Goal: Transaction & Acquisition: Book appointment/travel/reservation

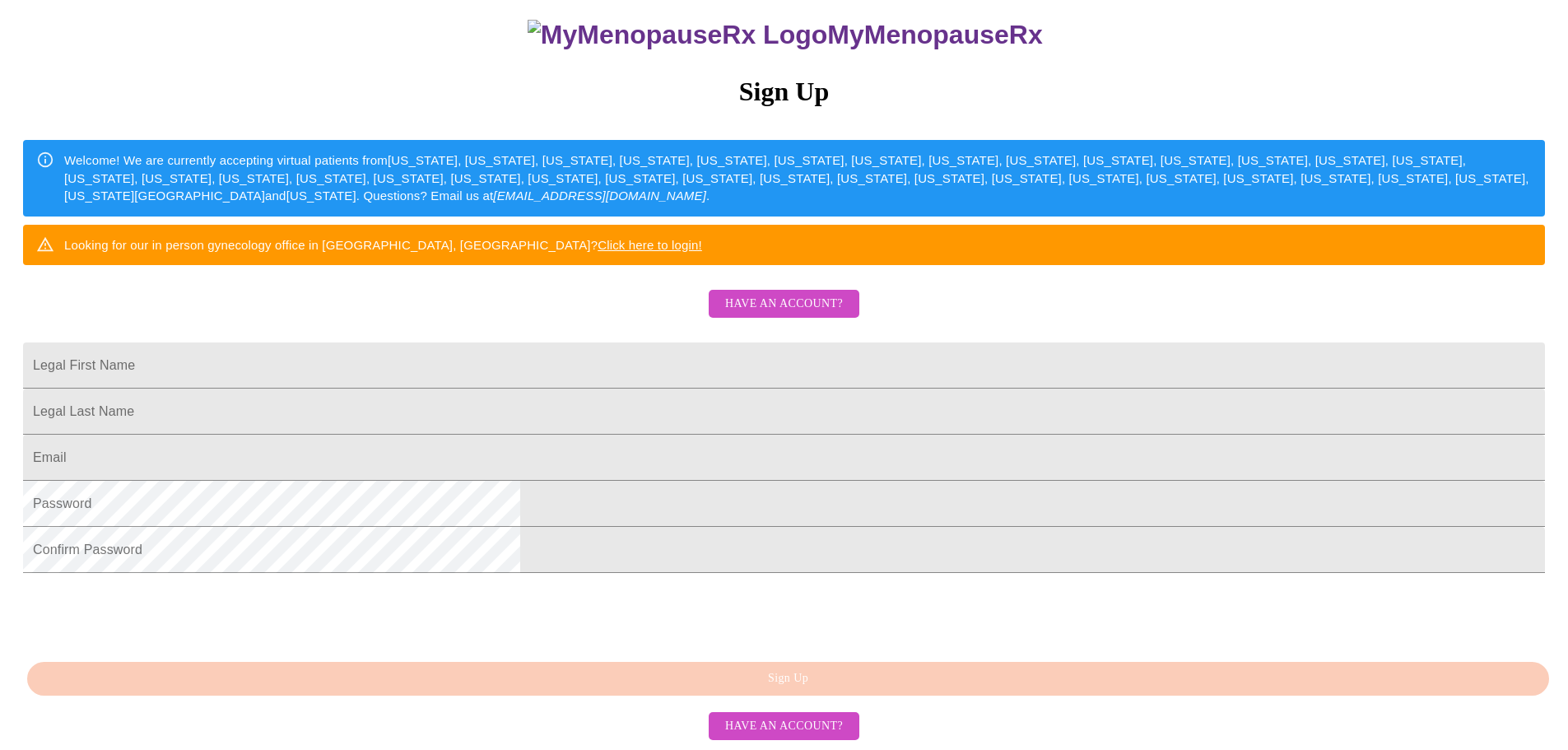
scroll to position [307, 0]
click at [705, 351] on form "Legal First Name" at bounding box center [784, 373] width 1522 height 46
click at [704, 342] on input "Legal First Name" at bounding box center [784, 365] width 1522 height 46
drag, startPoint x: 680, startPoint y: 284, endPoint x: 323, endPoint y: 223, distance: 362.2
click at [315, 231] on div "MyMenopauseRx Sign Up Welcome! We are currently accepting virtual patients from…" at bounding box center [784, 293] width 1555 height 900
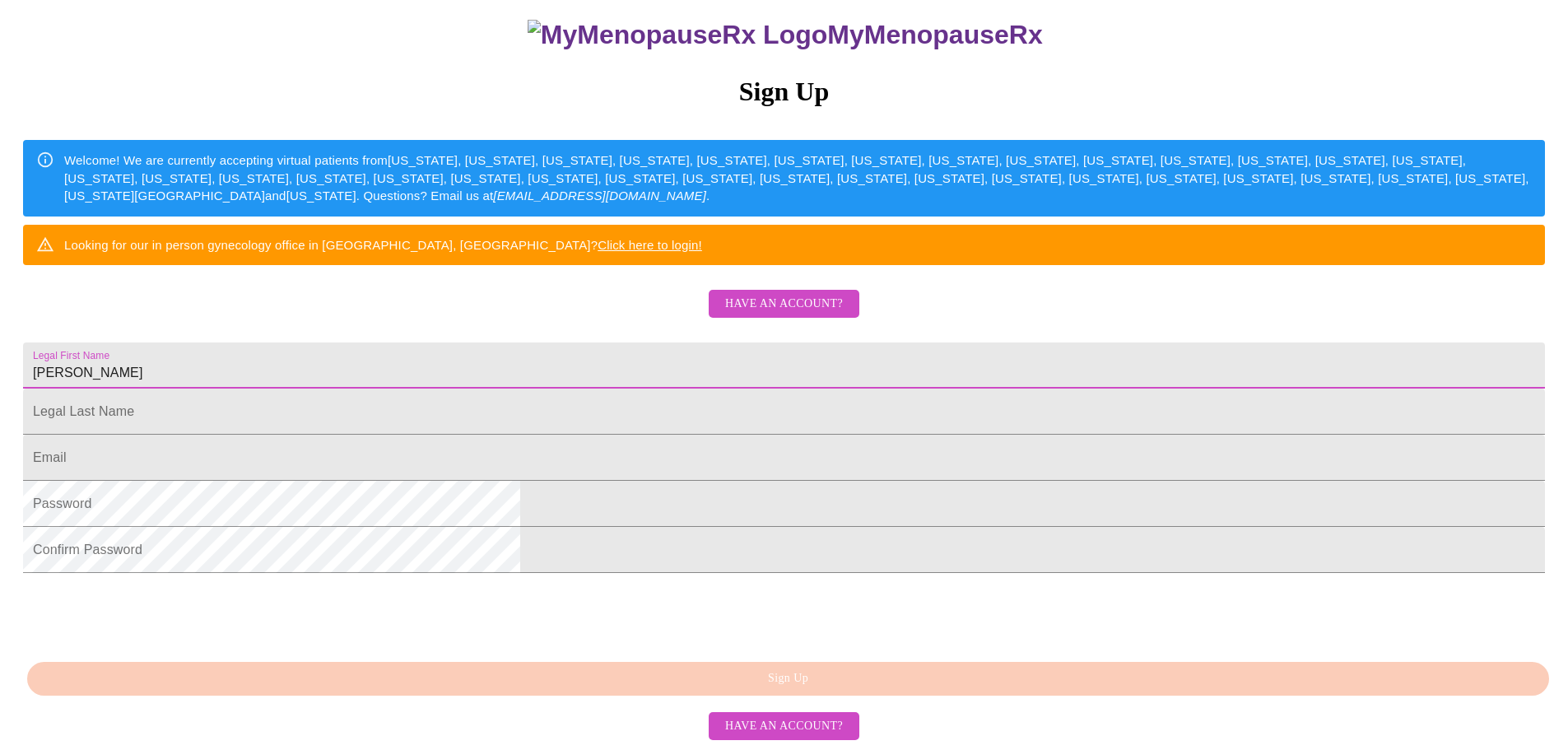
type input "[PERSON_NAME]"
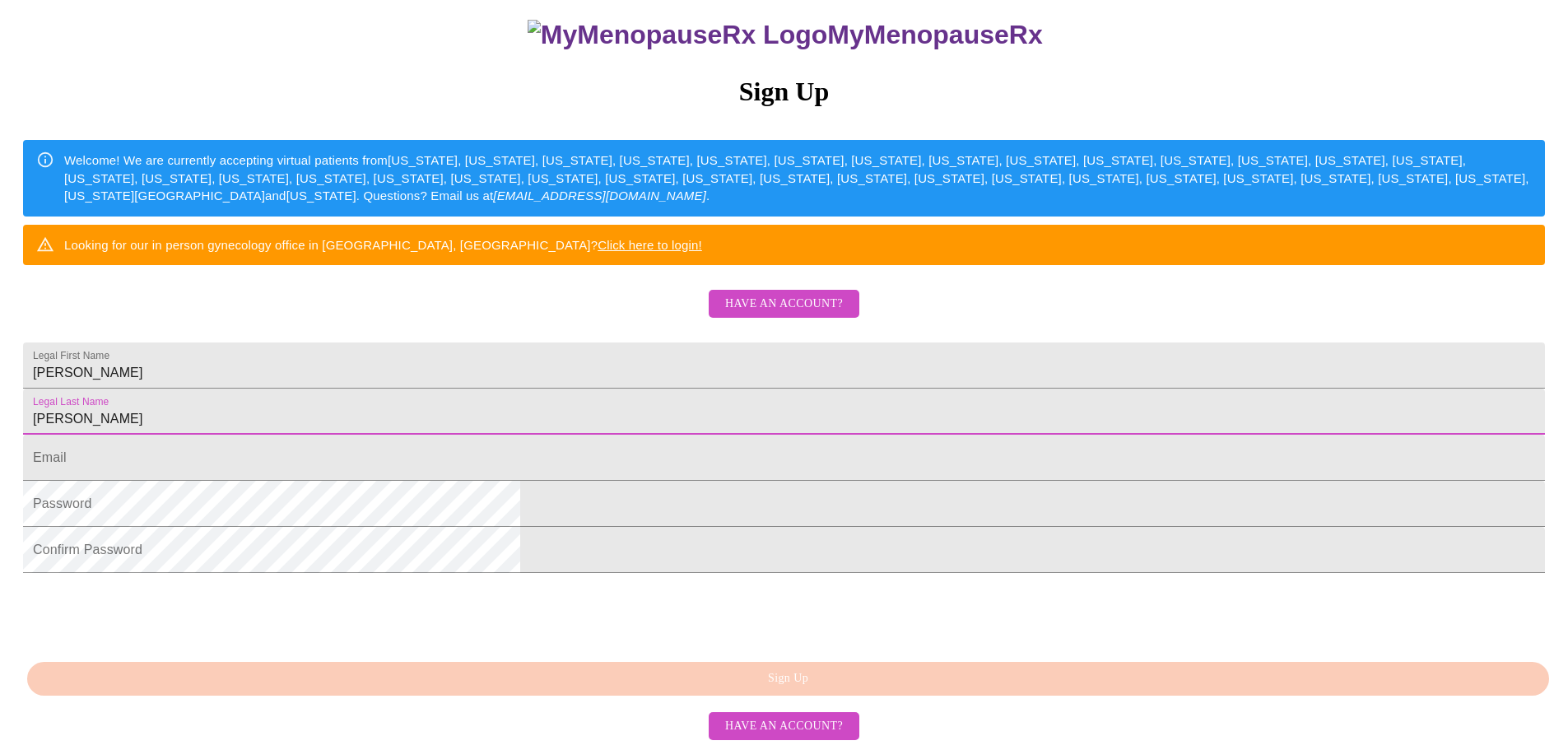
type input "[PERSON_NAME]"
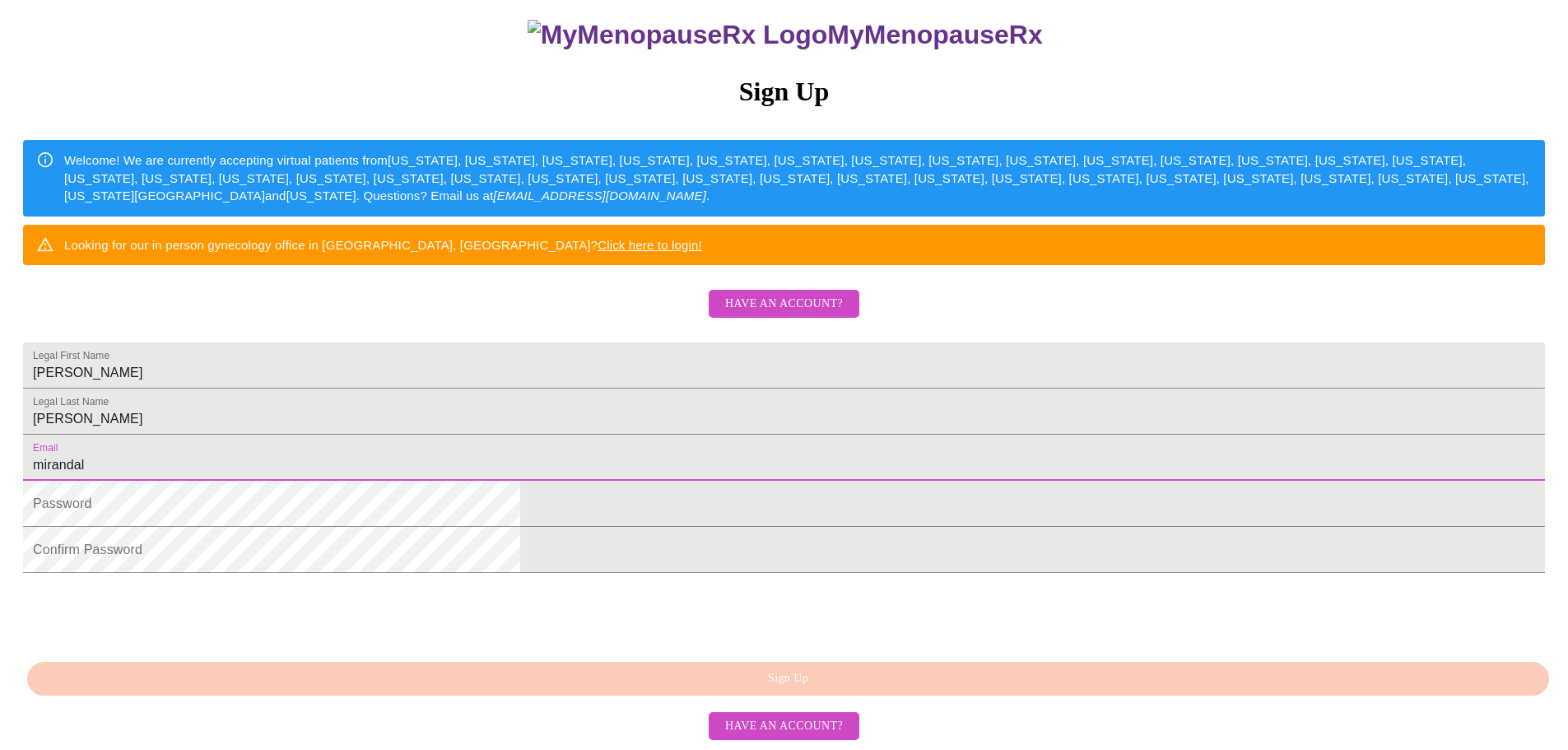
type input "[EMAIL_ADDRESS][DOMAIN_NAME]"
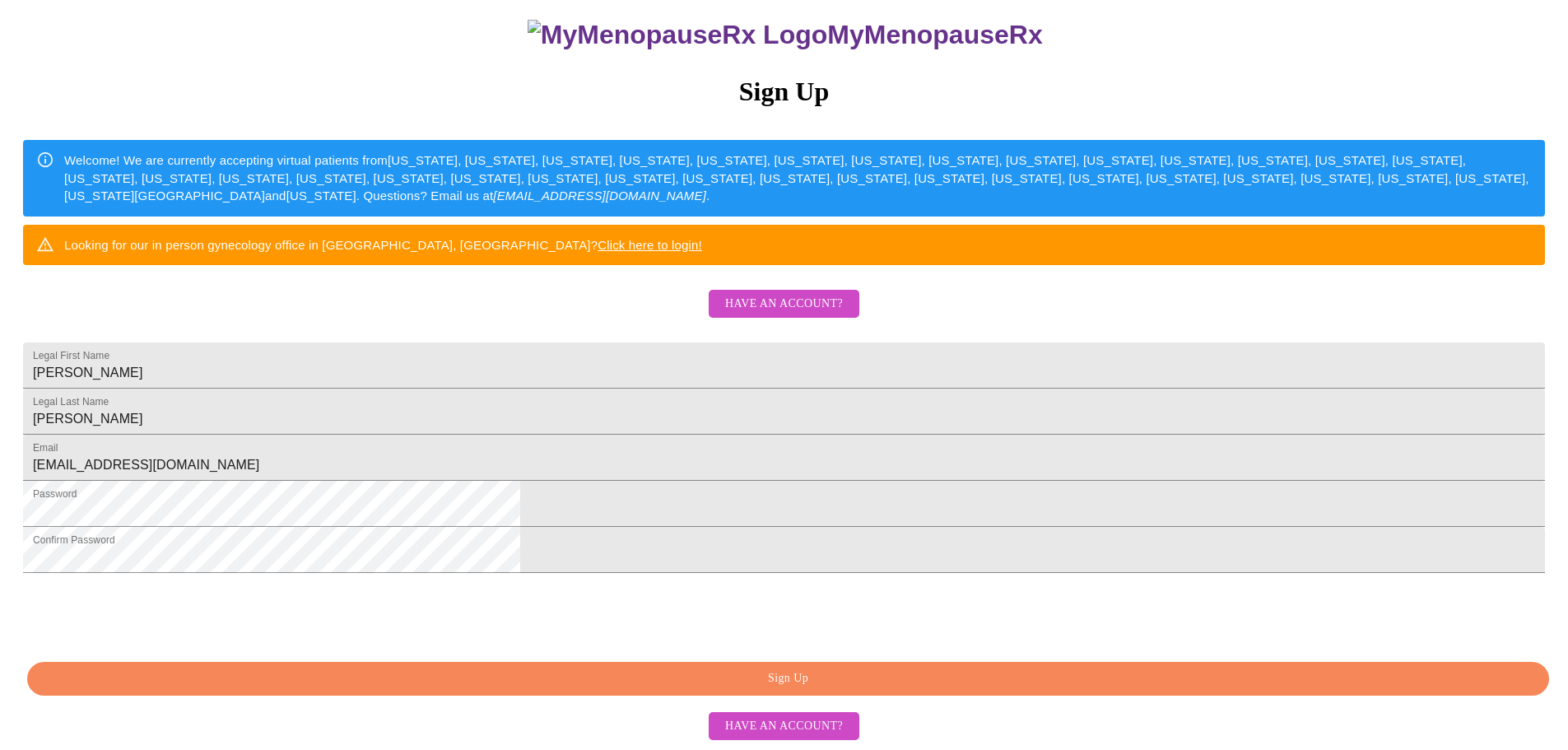
click at [740, 674] on span "Sign Up" at bounding box center [788, 679] width 1484 height 21
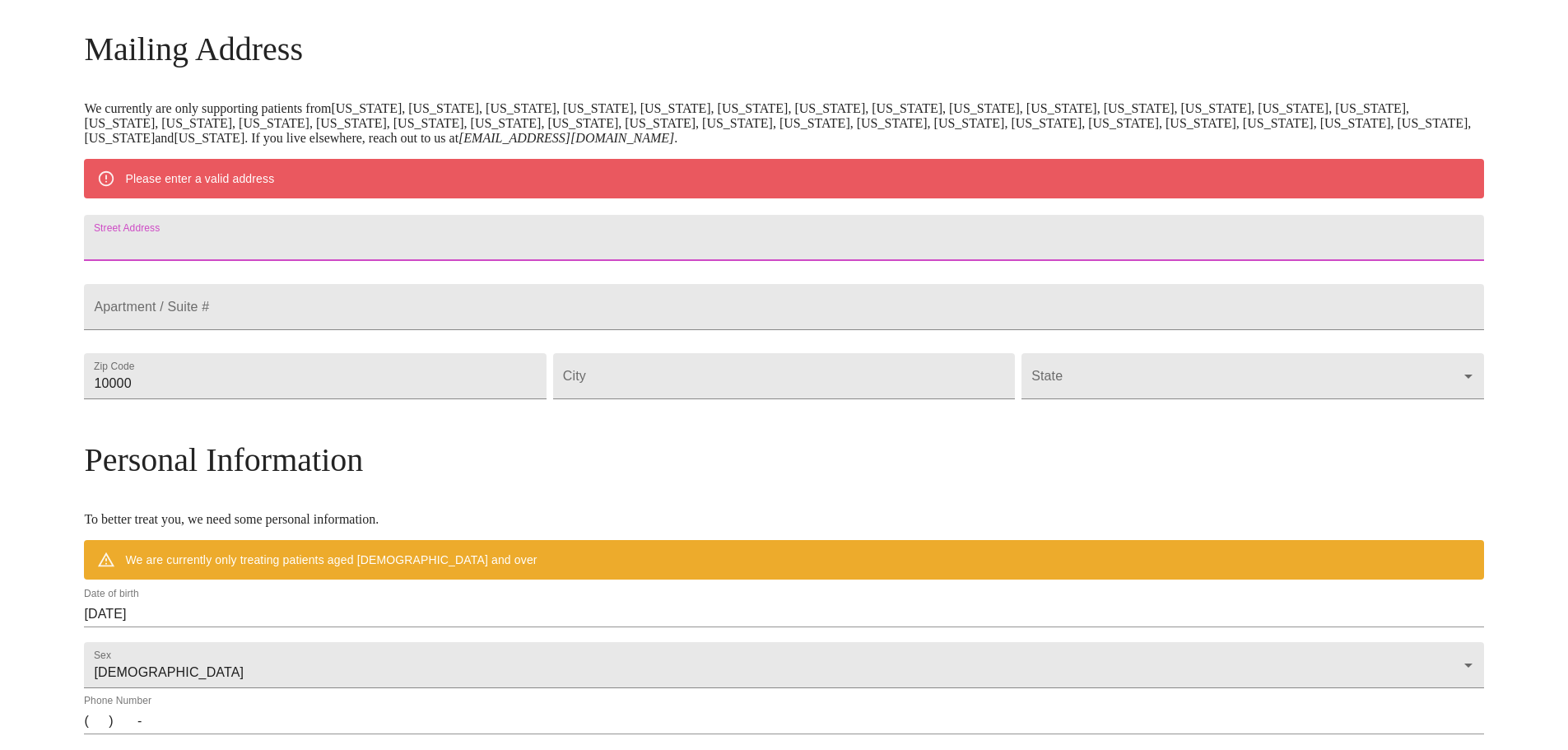
click at [509, 244] on input "Street Address" at bounding box center [783, 238] width 1400 height 46
type input "[STREET_ADDRESS]"
type input "34473"
type input "Ocala"
click at [1029, 407] on body "MyMenopauseRx Welcome to MyMenopauseRx Since it's your first time here, you'll …" at bounding box center [790, 407] width 1567 height 1284
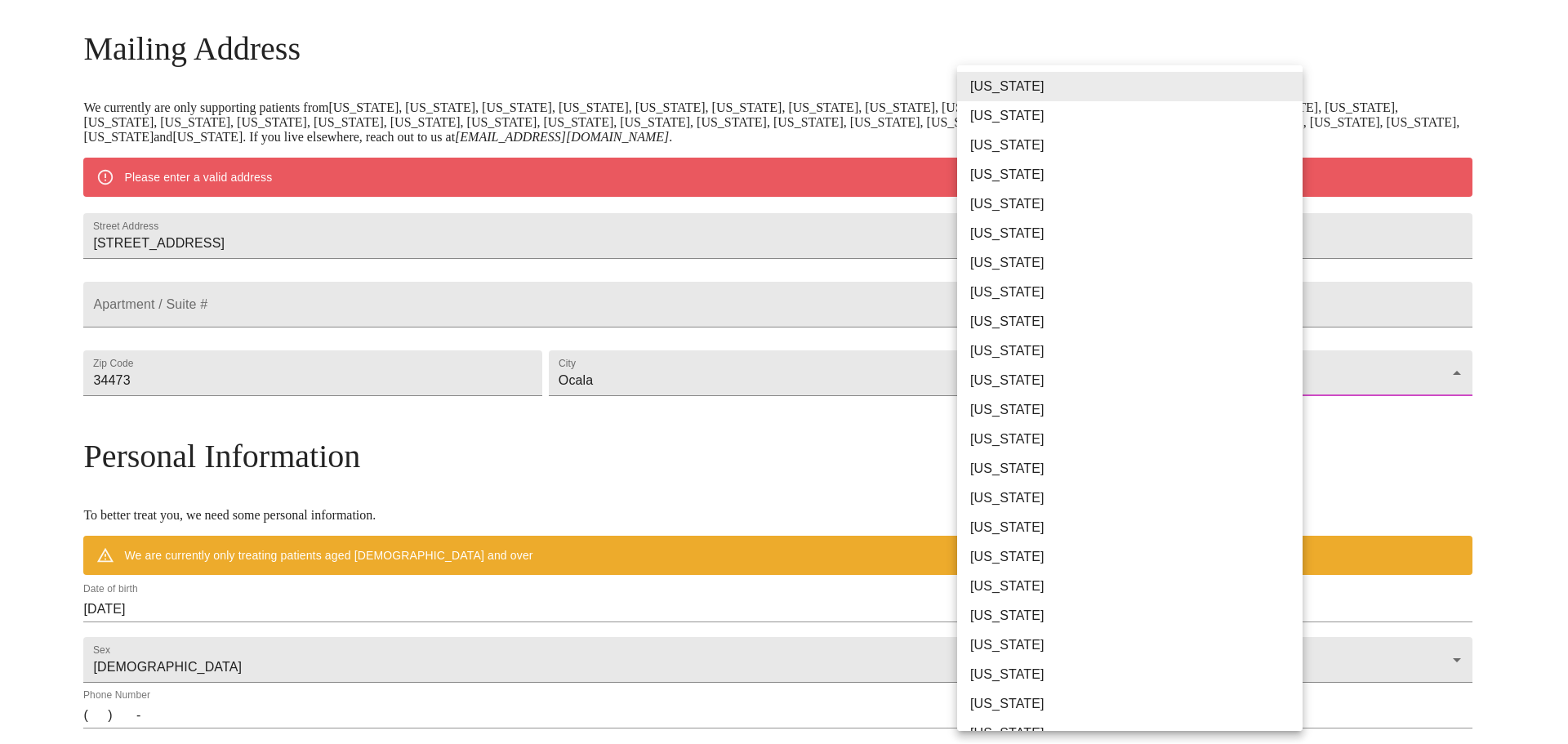
click at [999, 315] on li "[US_STATE]" at bounding box center [1136, 321] width 358 height 29
type input "[US_STATE]"
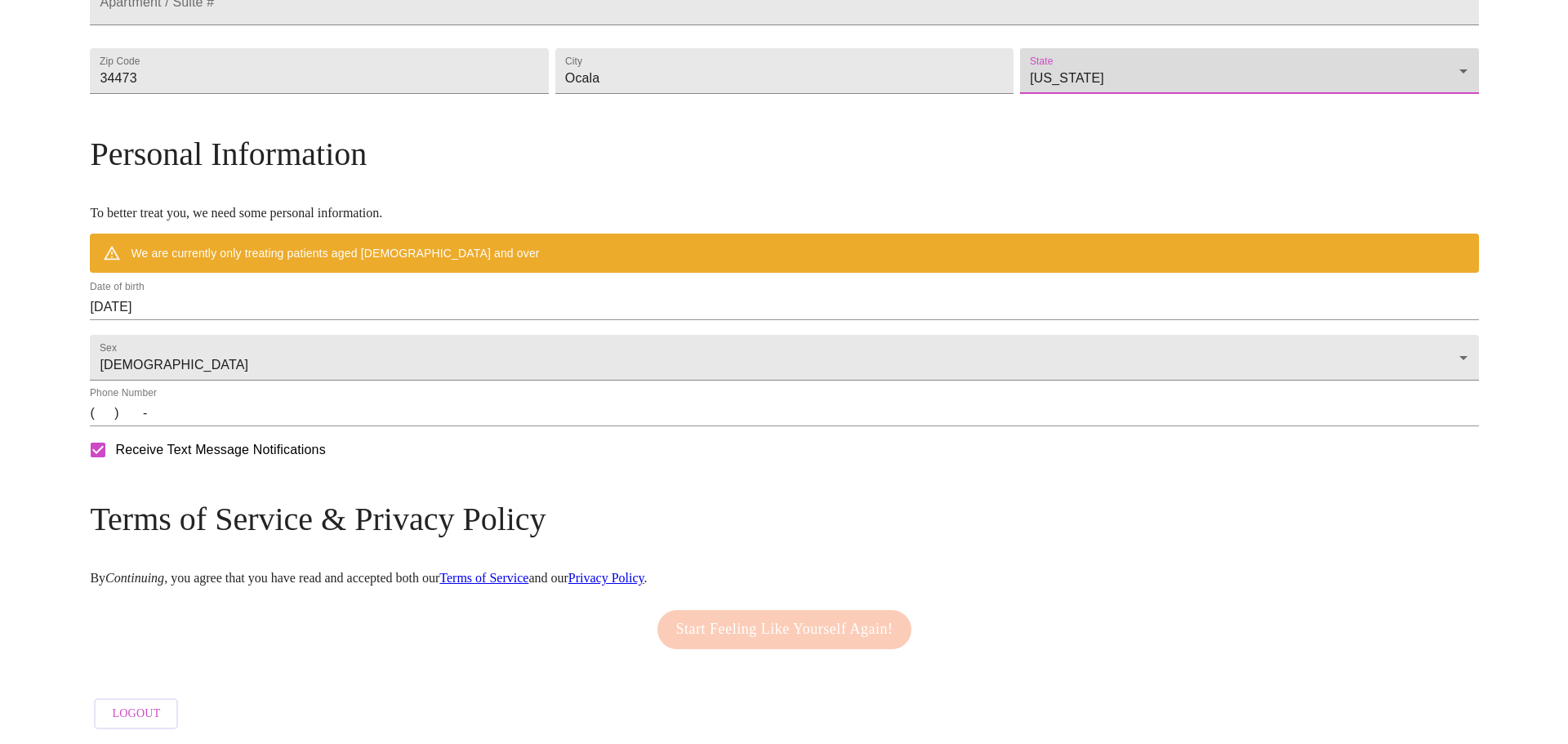
scroll to position [541, 0]
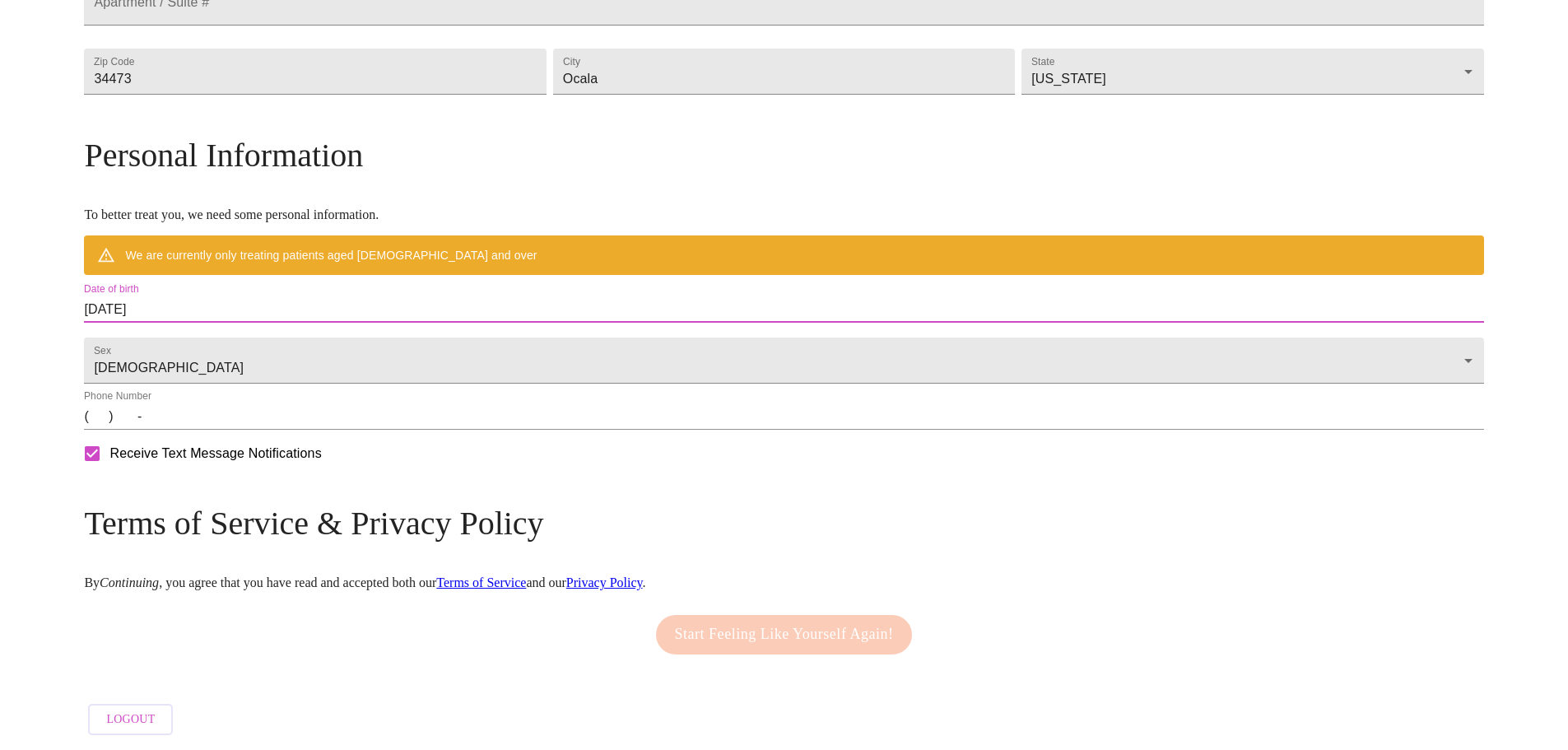
click at [352, 296] on input "[DATE]" at bounding box center [783, 309] width 1400 height 26
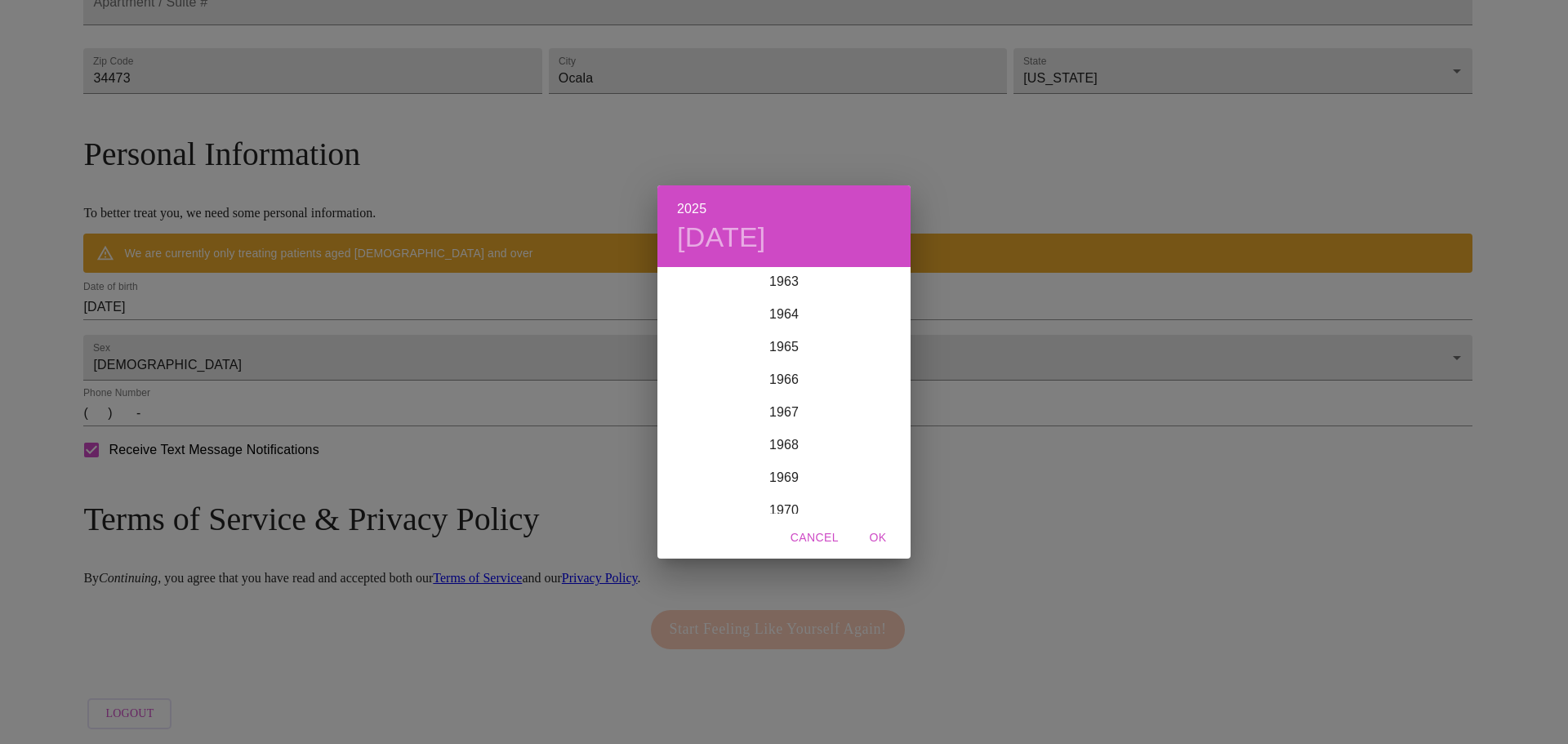
scroll to position [2249, 0]
click at [799, 389] on div "1971" at bounding box center [784, 389] width 253 height 32
click at [878, 481] on div "Dec" at bounding box center [868, 483] width 84 height 61
drag, startPoint x: 717, startPoint y: 437, endPoint x: 820, endPoint y: 535, distance: 142.2
click at [716, 437] on p "20" at bounding box center [719, 442] width 13 height 17
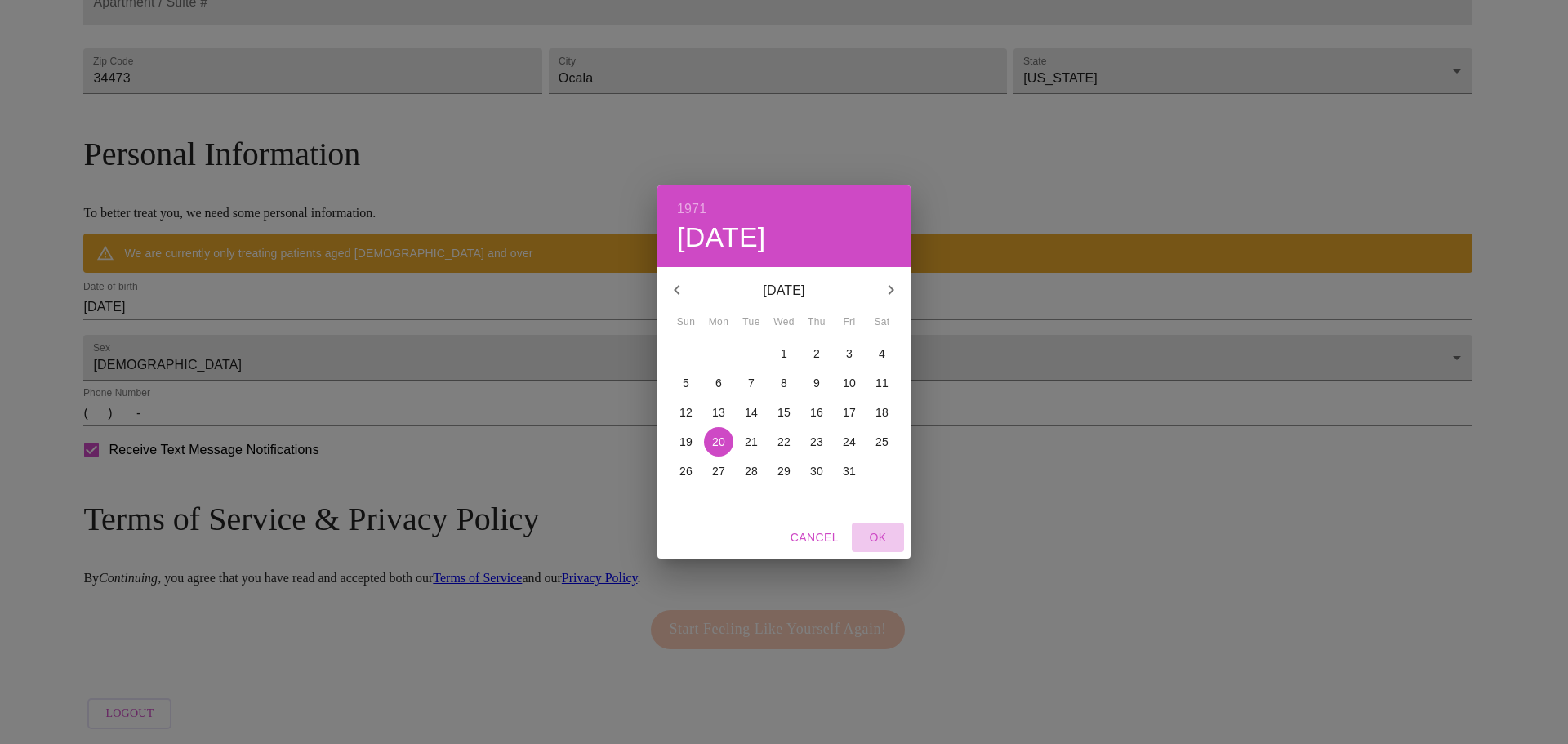
click at [882, 536] on span "OK" at bounding box center [877, 538] width 39 height 21
type input "[DATE]"
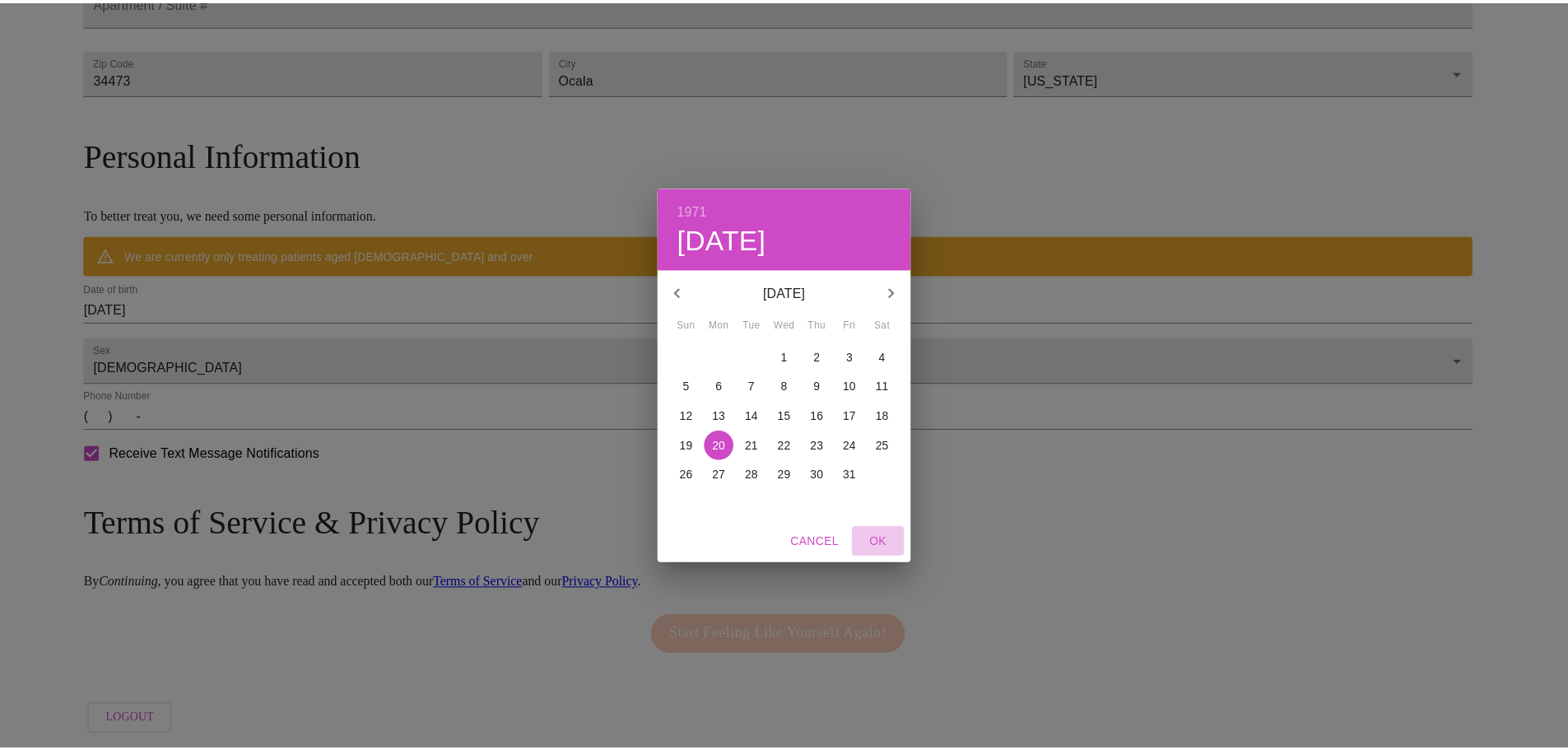
scroll to position [498, 0]
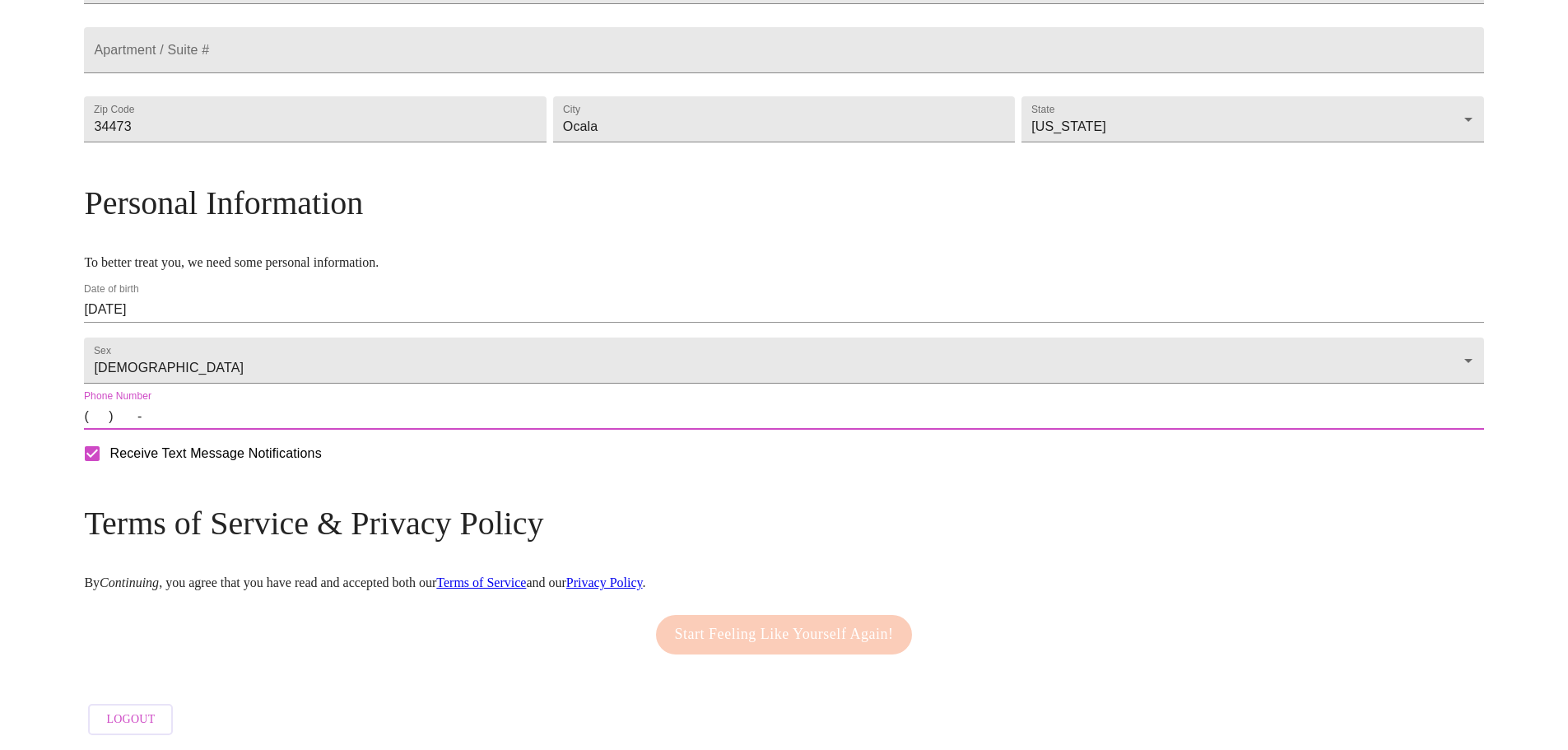
click at [260, 417] on input "(   )    -" at bounding box center [783, 416] width 1400 height 26
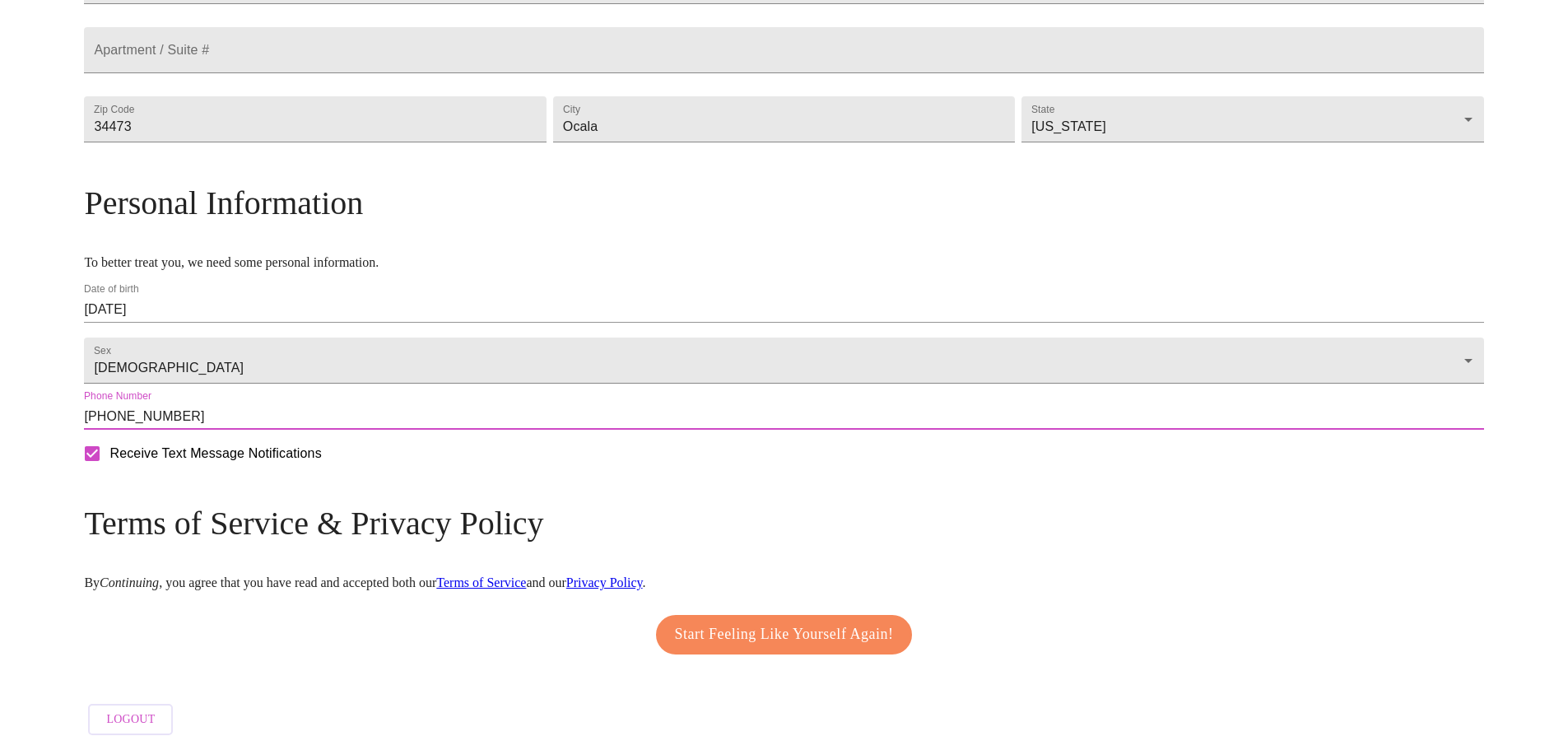
type input "[PHONE_NUMBER]"
click at [746, 622] on span "Start Feeling Like Yourself Again!" at bounding box center [785, 634] width 219 height 26
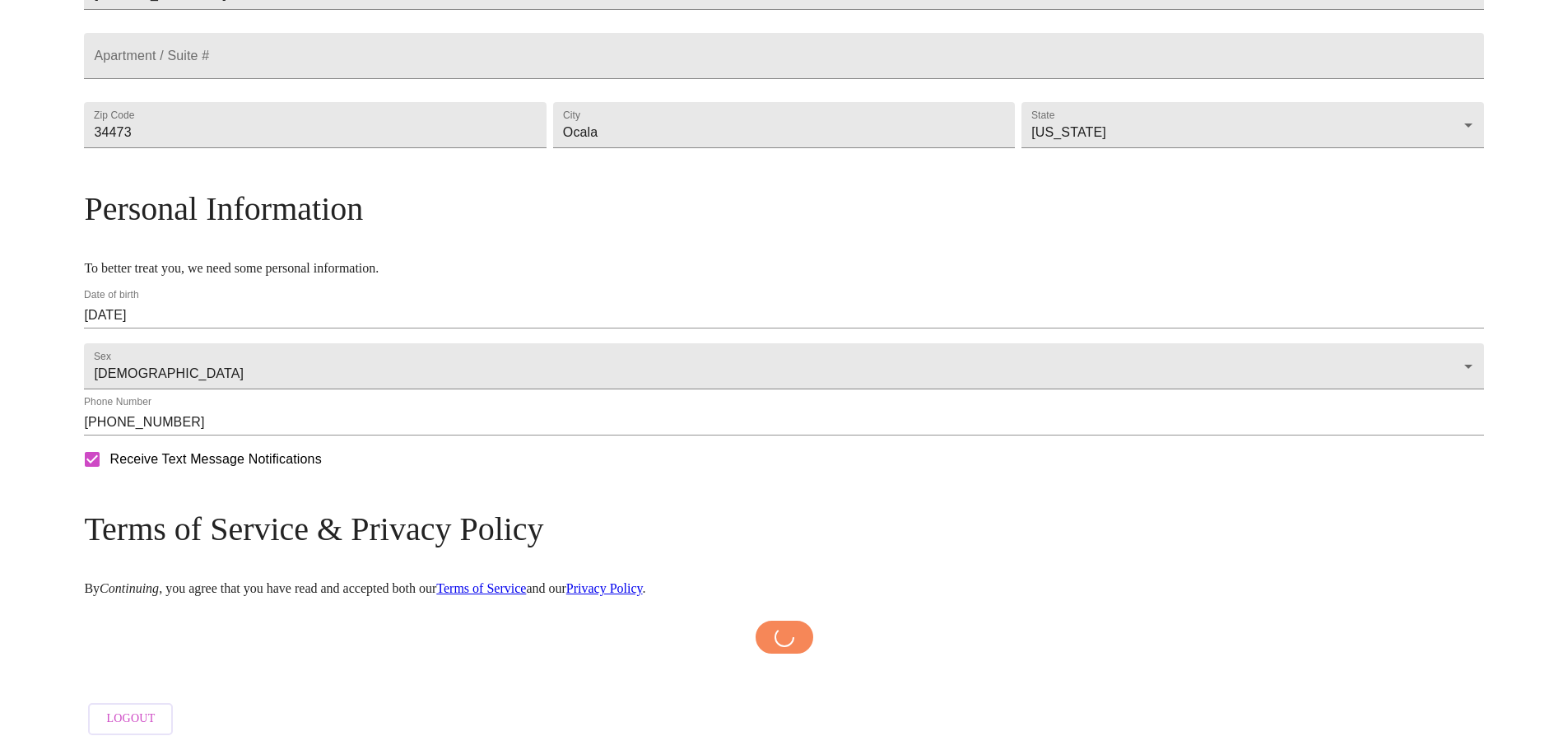
scroll to position [492, 0]
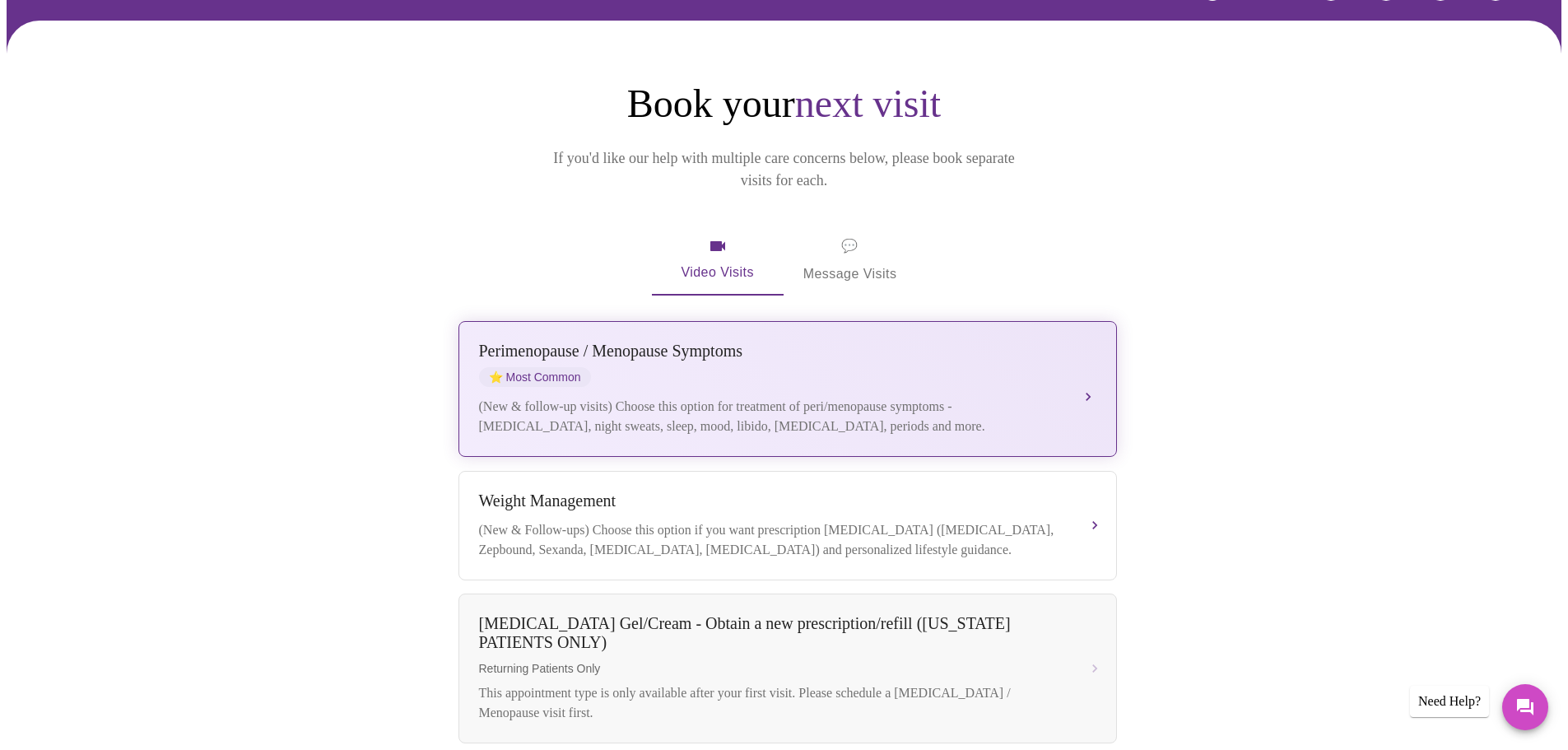
scroll to position [82, 0]
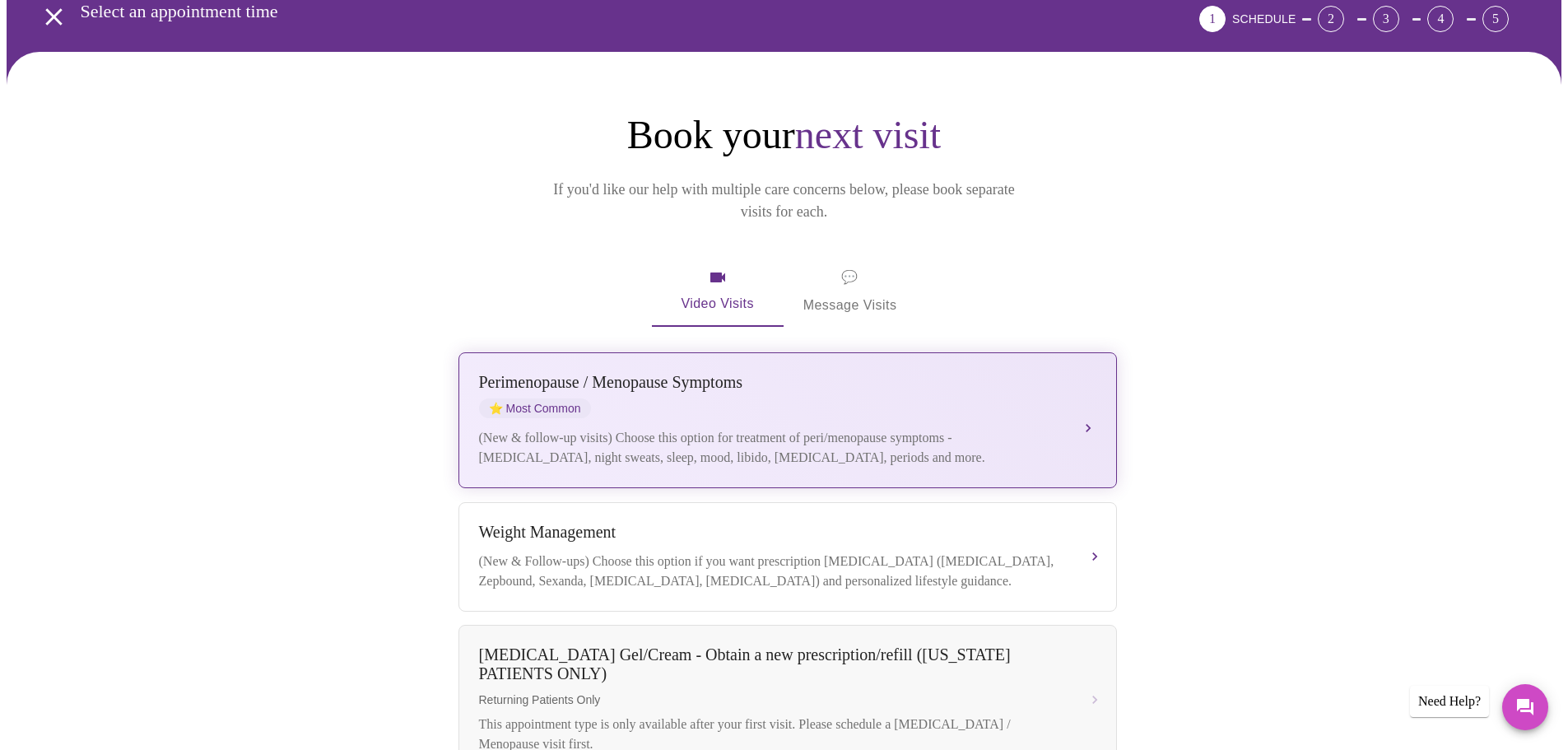
click at [914, 373] on div "[MEDICAL_DATA] / Menopause Symptoms ⭐ Most Common" at bounding box center [771, 396] width 585 height 45
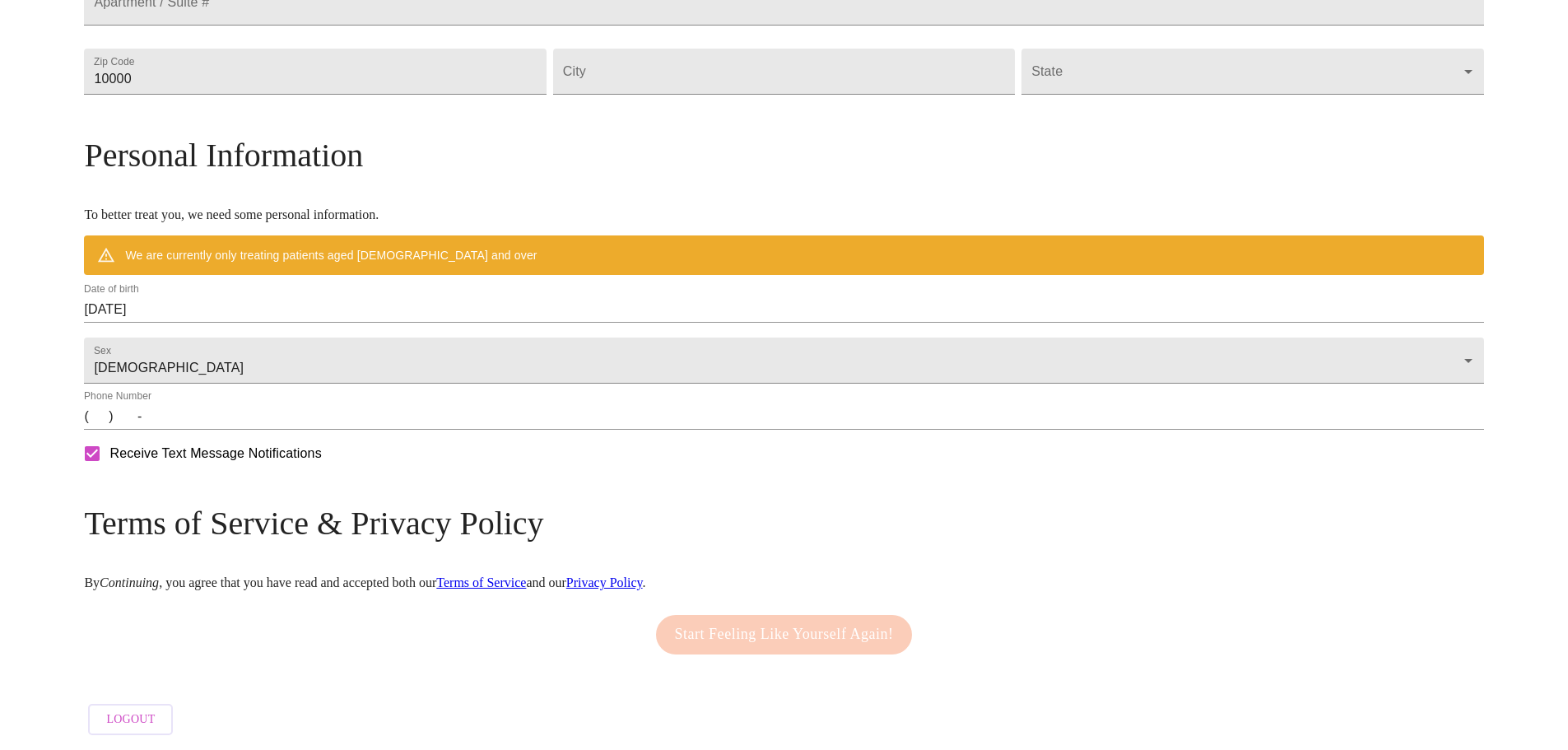
scroll to position [593, 0]
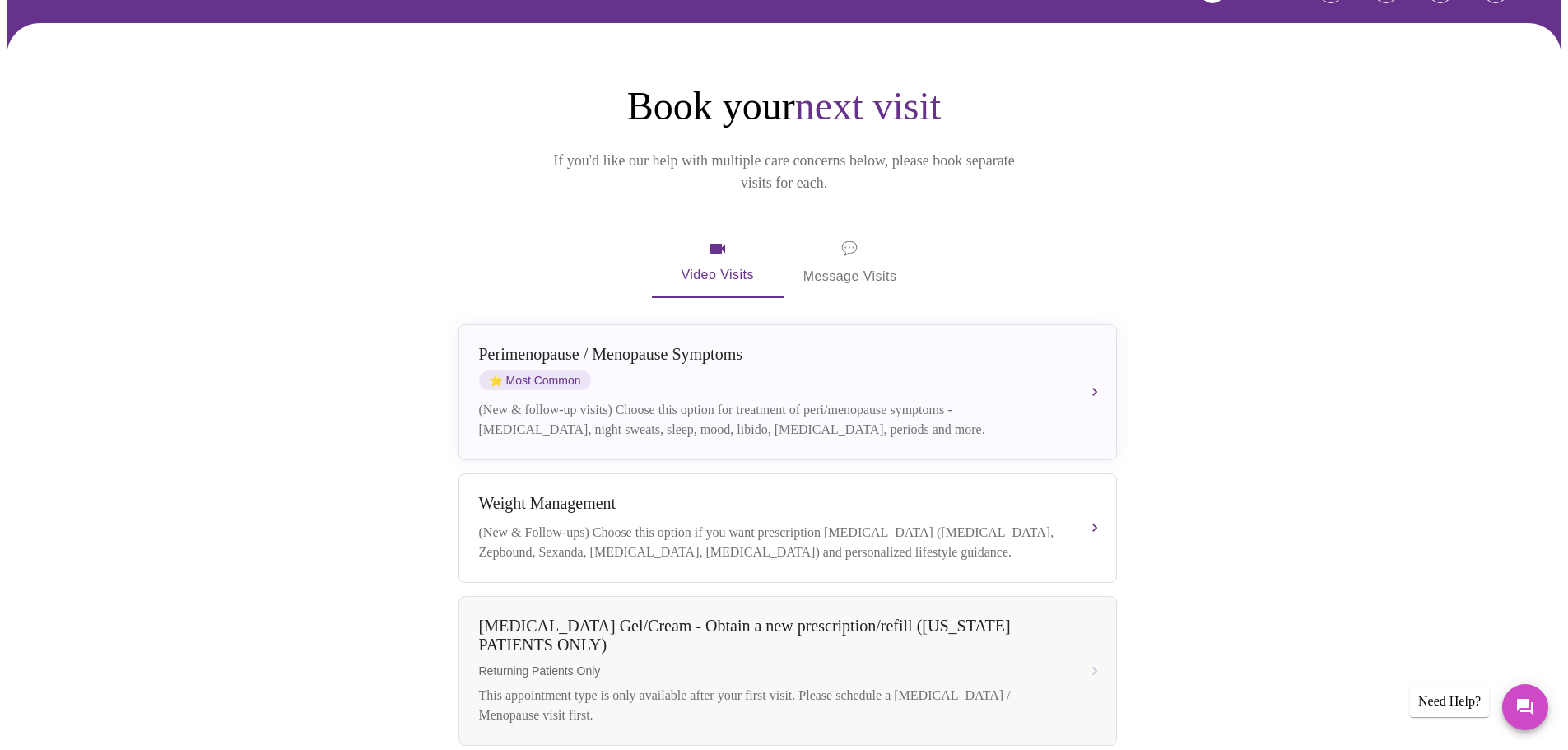
scroll to position [82, 0]
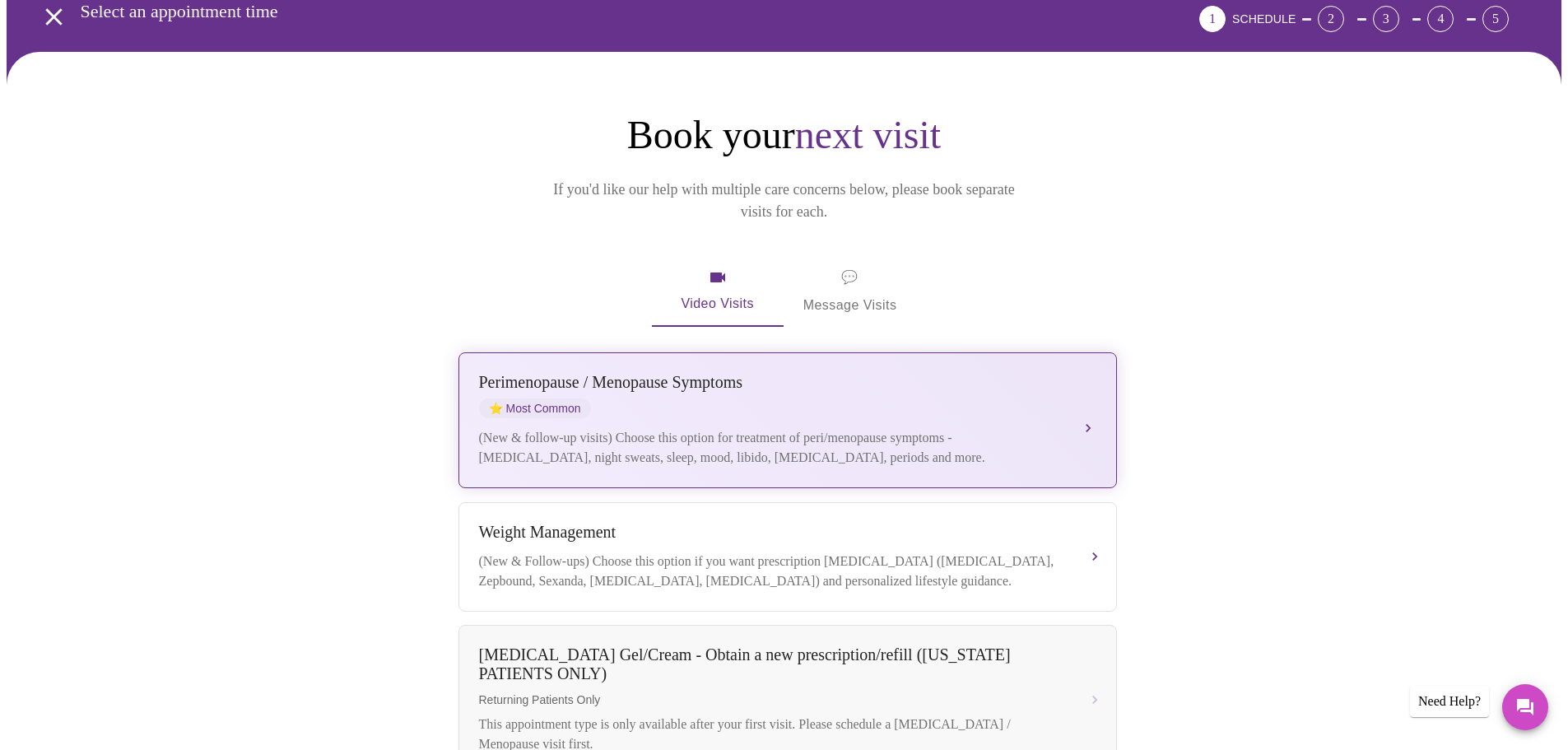
click at [1093, 399] on button "[MEDICAL_DATA] / Menopause Symptoms ⭐ Most Common (New & follow-up visits) Choo…" at bounding box center [787, 420] width 658 height 136
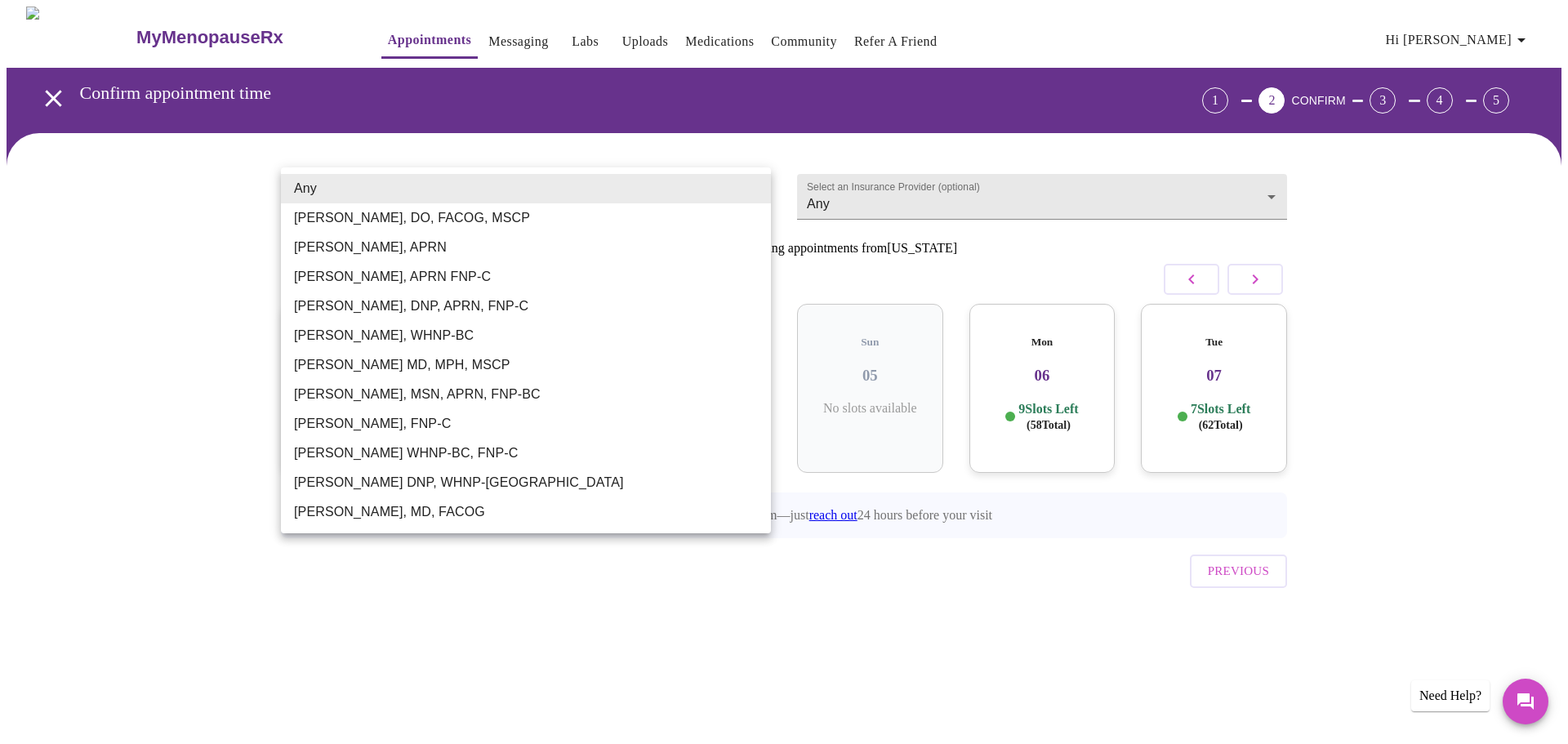
click at [443, 192] on body "MyMenopauseRx Appointments Messaging Labs Uploads Medications Community Refer a…" at bounding box center [784, 338] width 1555 height 663
click at [909, 186] on div at bounding box center [784, 372] width 1568 height 744
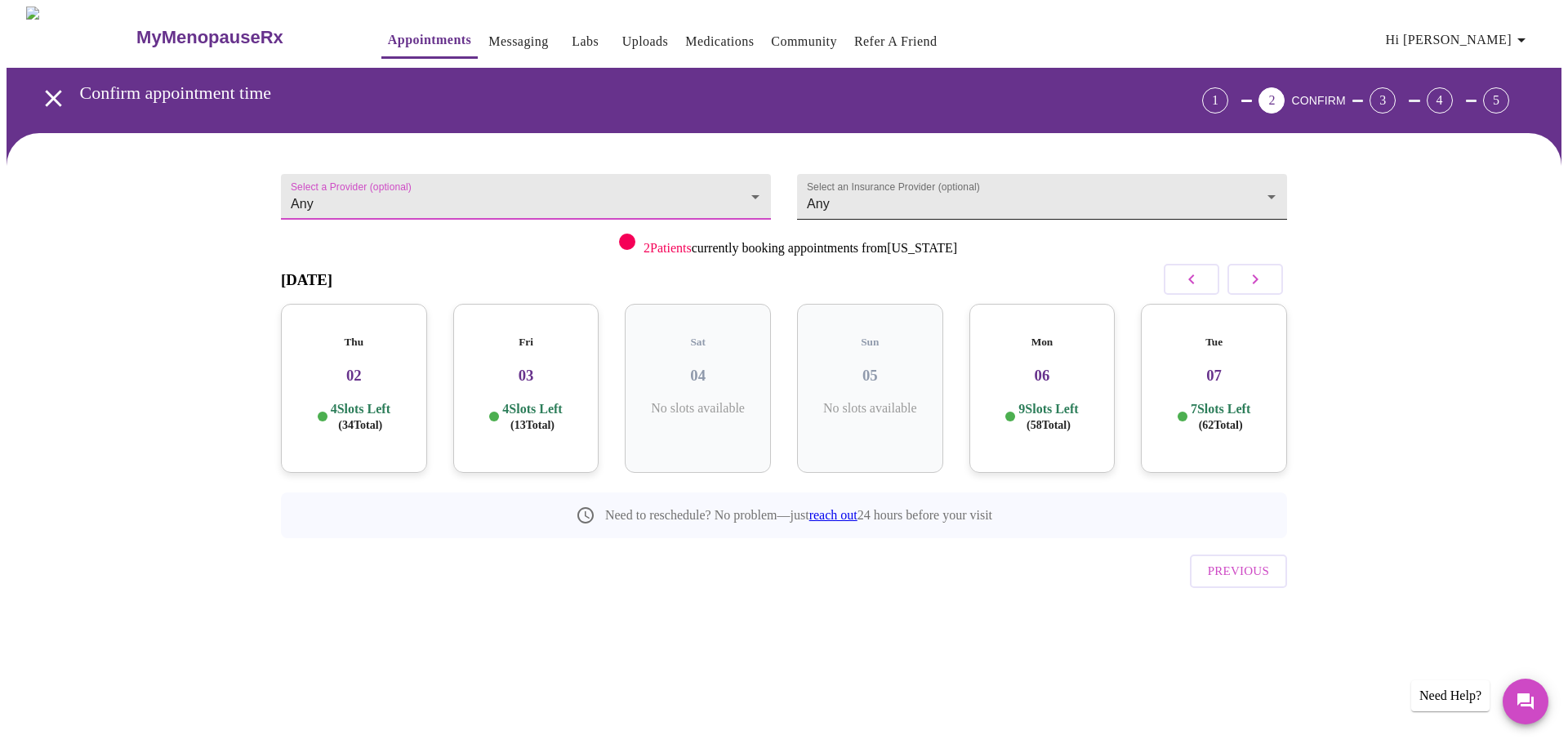
click at [882, 193] on body "MyMenopauseRx Appointments Messaging Labs Uploads Medications Community Refer a…" at bounding box center [784, 338] width 1555 height 663
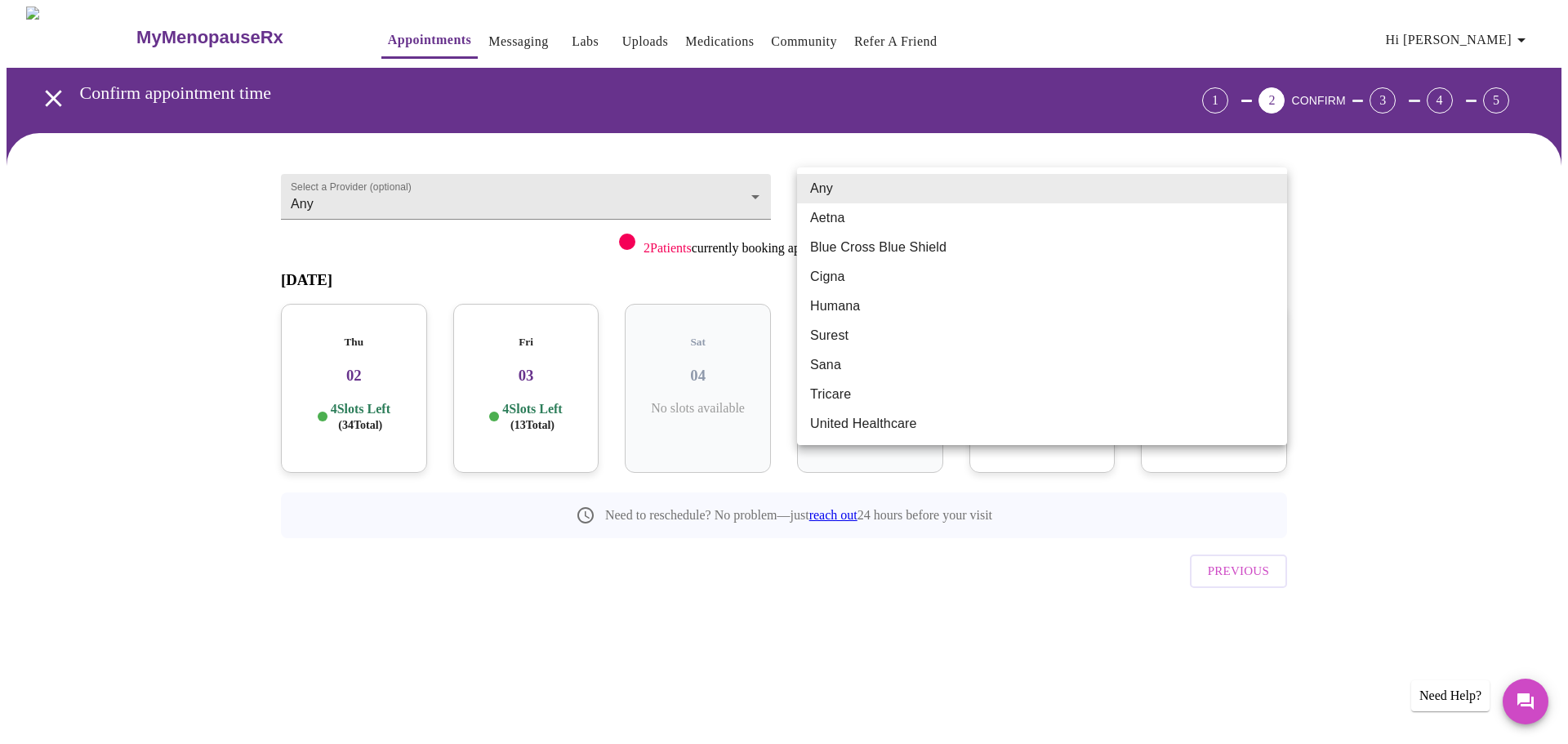
drag, startPoint x: 849, startPoint y: 276, endPoint x: 873, endPoint y: 282, distance: 24.7
click at [849, 276] on li "Cigna" at bounding box center [1042, 277] width 490 height 29
type input "Cigna"
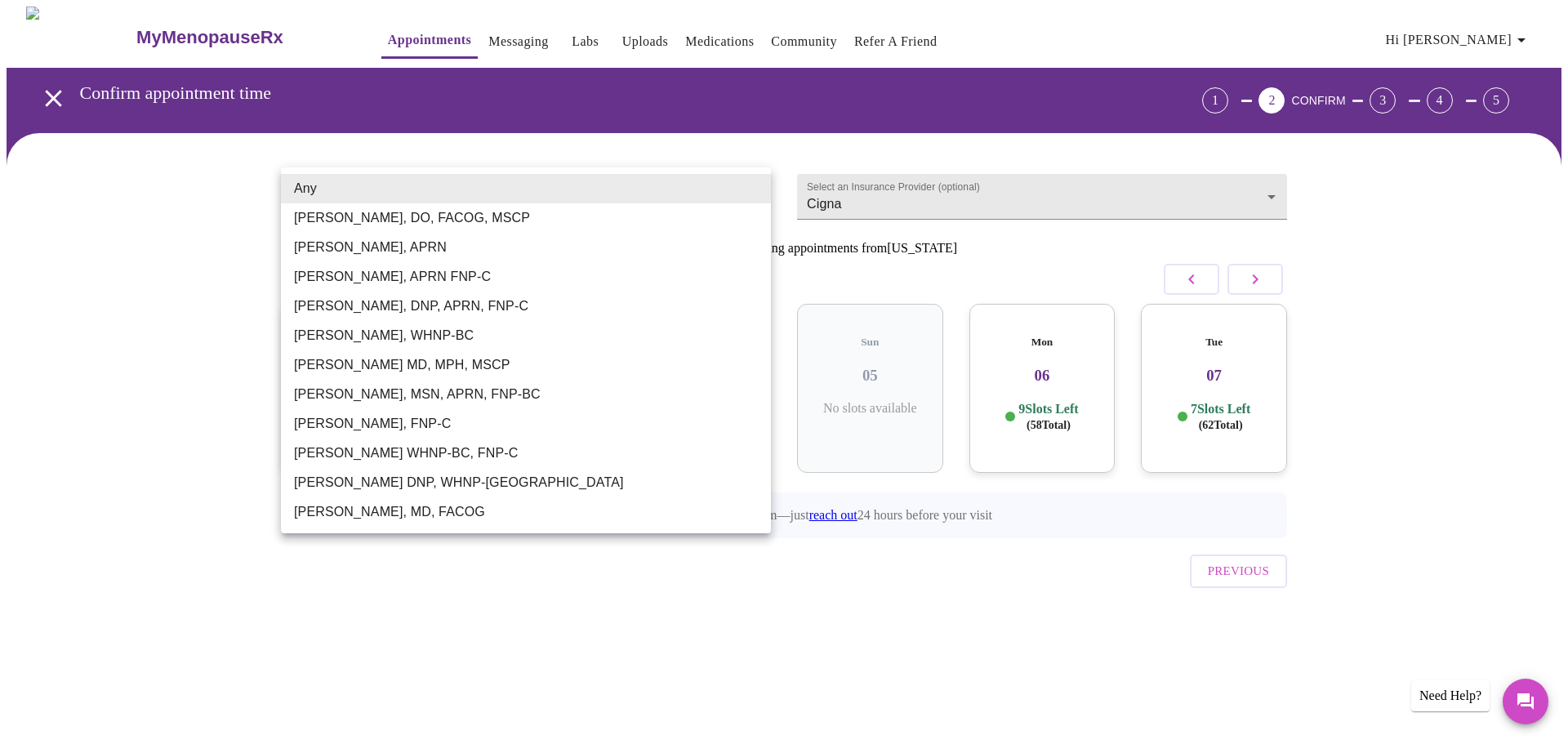
click at [344, 192] on body "MyMenopauseRx Appointments Messaging Labs Uploads Medications Community Refer a…" at bounding box center [784, 338] width 1555 height 663
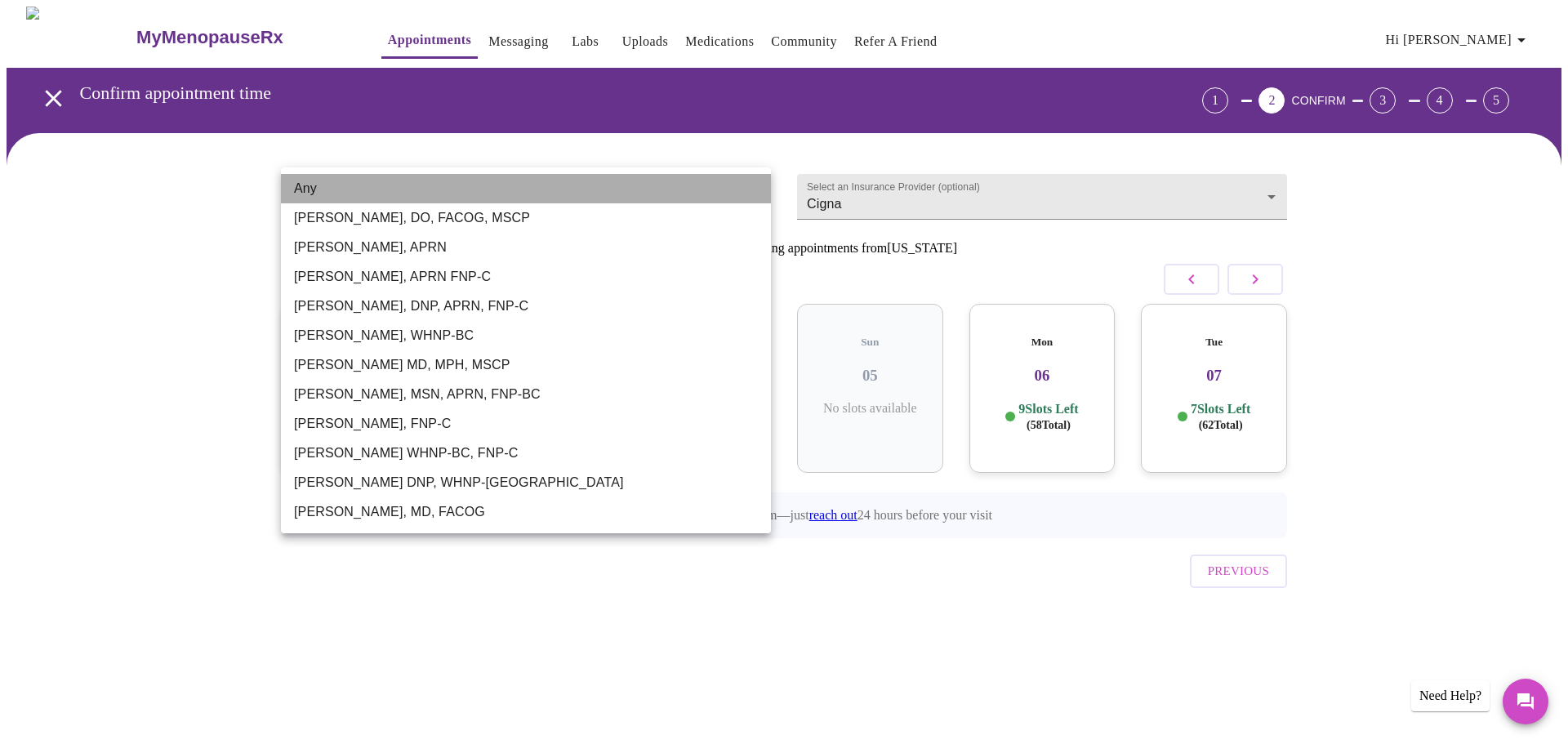
click at [344, 192] on li "Any" at bounding box center [525, 188] width 490 height 29
